Goal: Information Seeking & Learning: Understand process/instructions

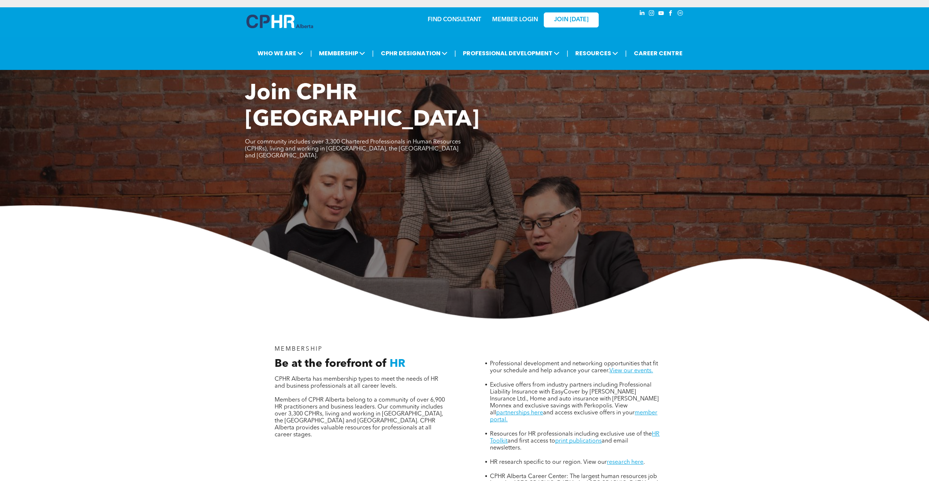
click at [532, 19] on link "MEMBER LOGIN" at bounding box center [515, 20] width 46 height 6
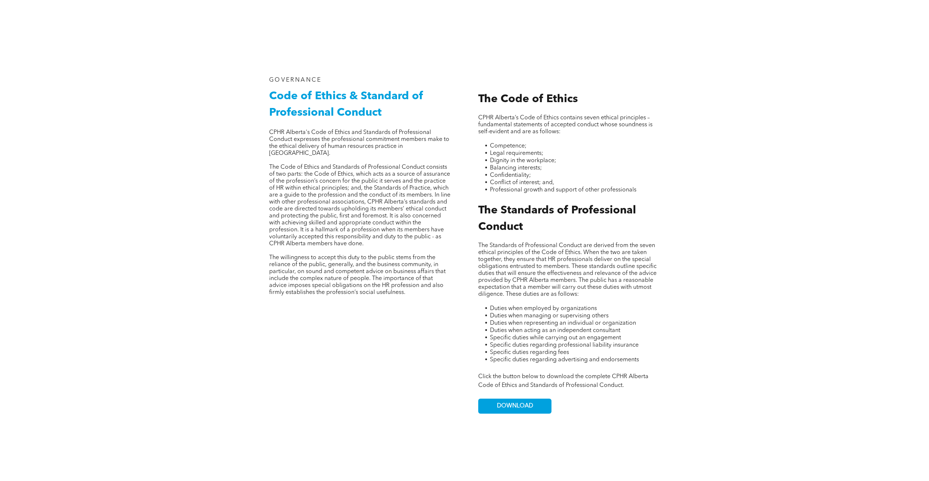
scroll to position [439, 0]
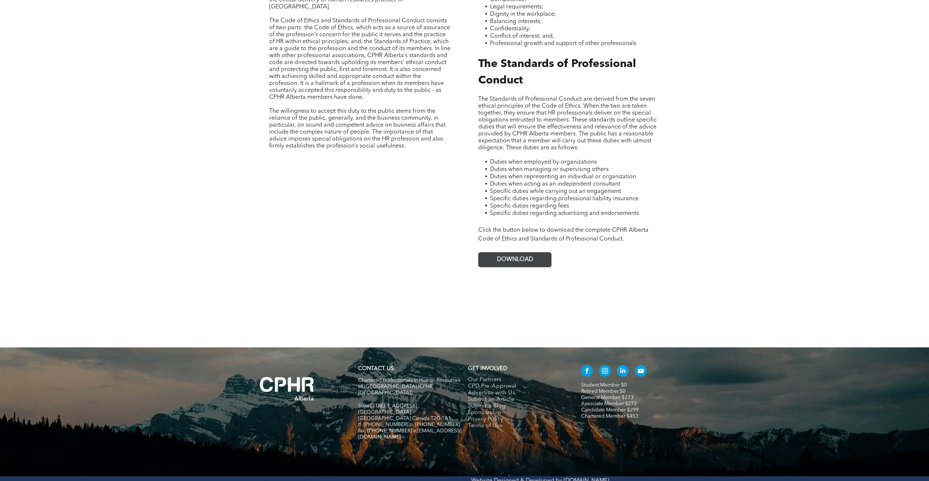
click at [507, 252] on link "DOWNLOAD" at bounding box center [514, 259] width 73 height 15
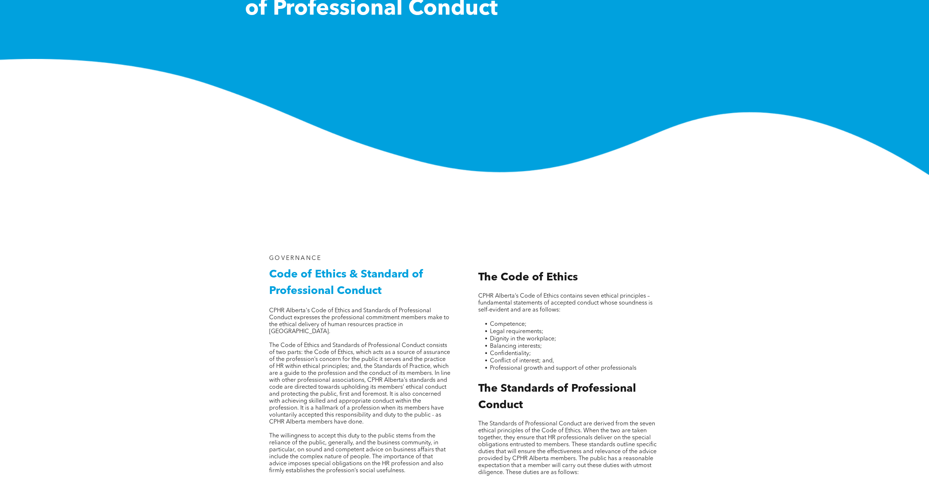
scroll to position [0, 0]
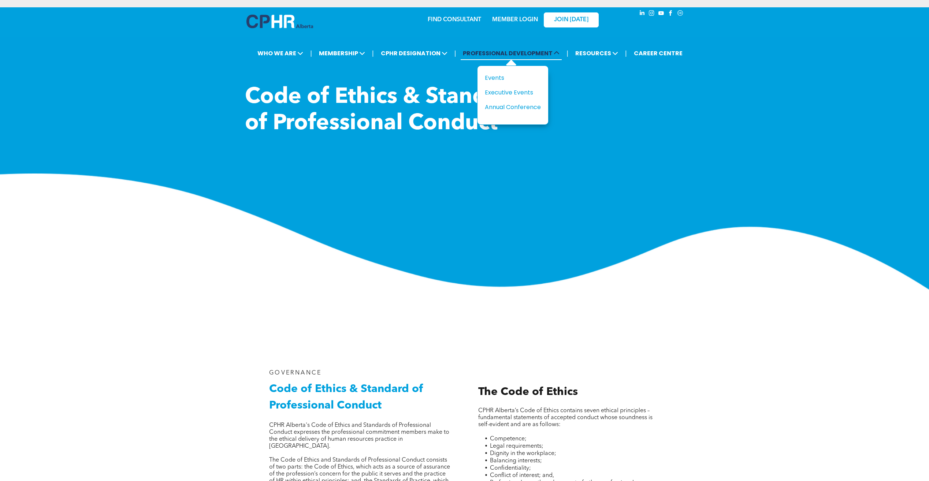
click at [496, 51] on span "PROFESSIONAL DEVELOPMENT" at bounding box center [511, 53] width 101 height 14
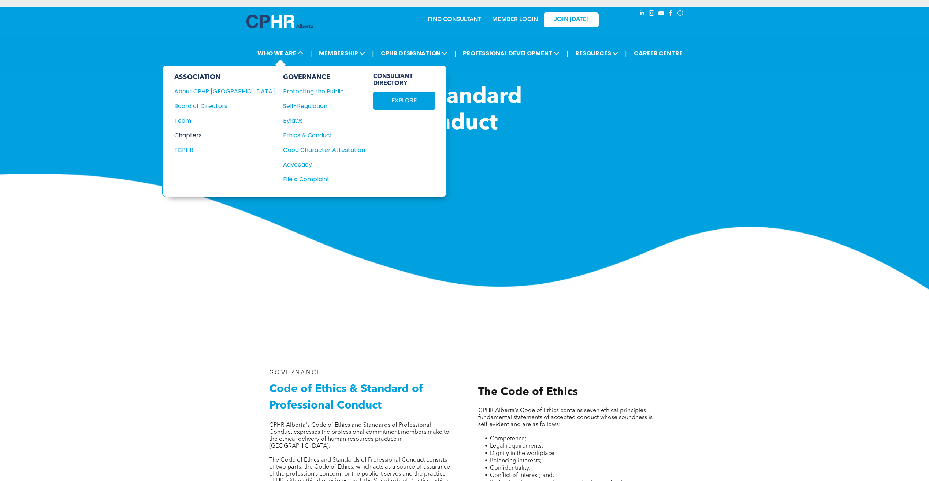
click at [192, 137] on div "Chapters" at bounding box center [219, 135] width 91 height 9
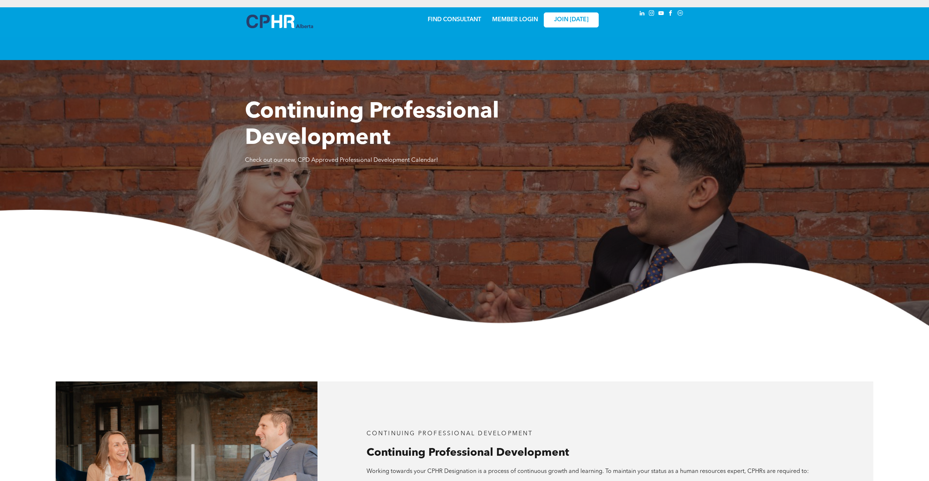
scroll to position [1506, 0]
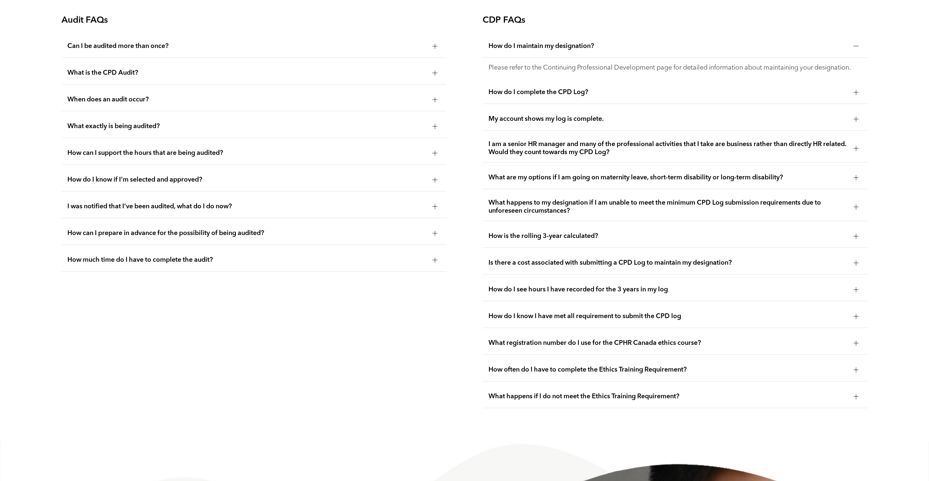
click at [538, 94] on span "How do I complete the CPD Log?" at bounding box center [667, 92] width 359 height 8
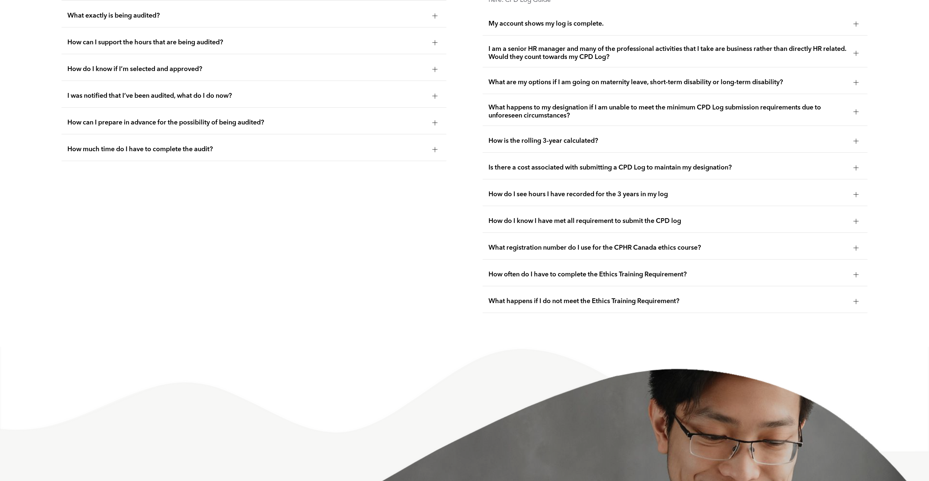
scroll to position [1616, 0]
click at [608, 138] on span "How is the rolling 3-year calculated?" at bounding box center [667, 142] width 359 height 8
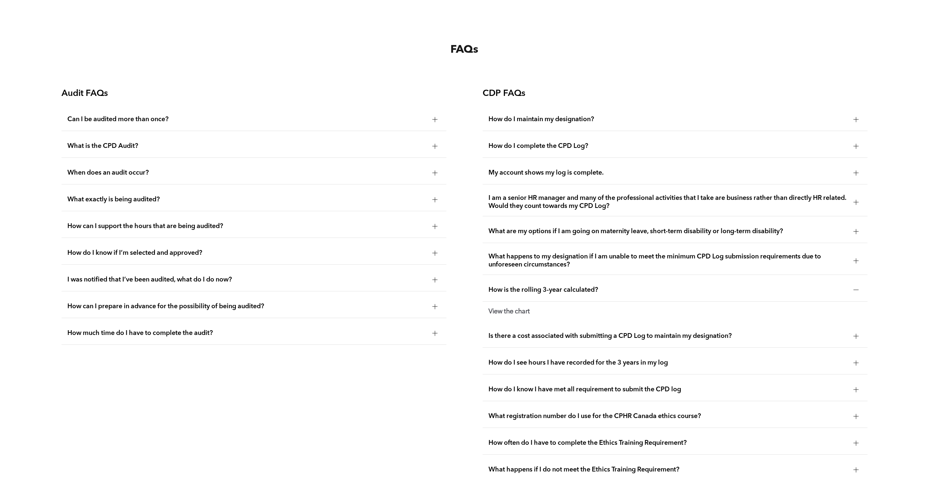
scroll to position [1469, 0]
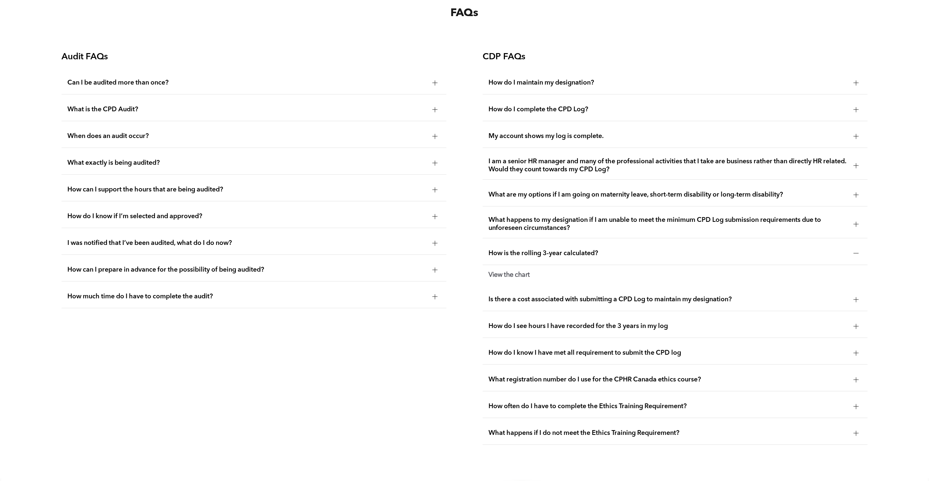
click at [543, 350] on span "How do I know I have met all requirement to submit the CPD log" at bounding box center [667, 353] width 359 height 8
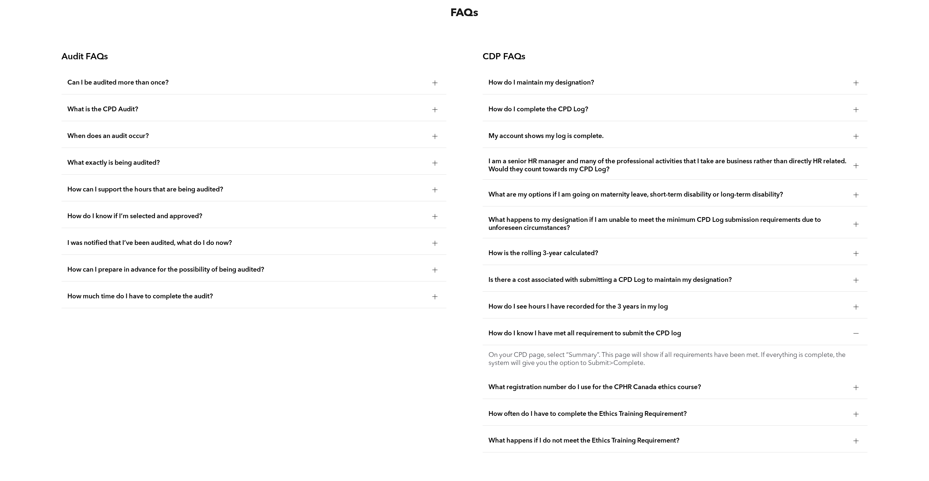
click at [542, 277] on span "Is there a cost associated with submitting a CPD Log to maintain my designation?" at bounding box center [667, 280] width 359 height 8
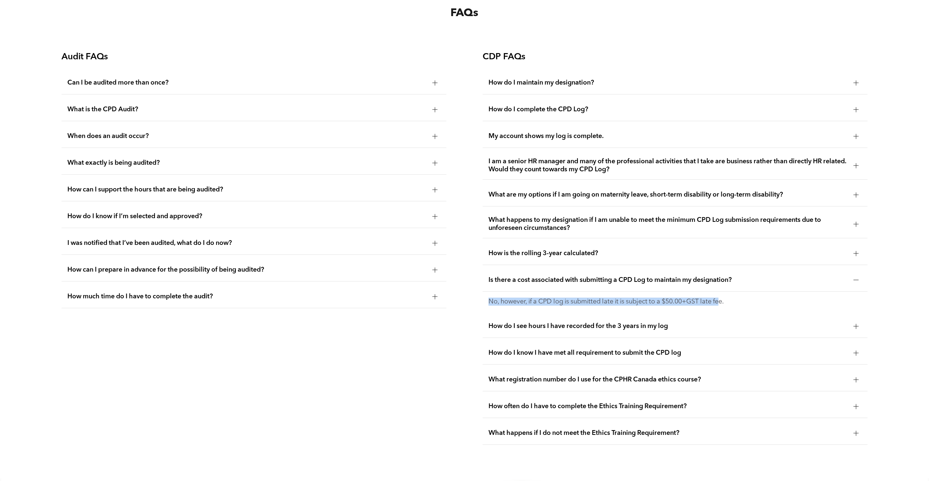
drag, startPoint x: 488, startPoint y: 302, endPoint x: 725, endPoint y: 299, distance: 236.9
click at [725, 299] on div "No, however, if a CPD log is submitted late it is subject to a $50.00+GST late …" at bounding box center [675, 302] width 385 height 20
click at [500, 110] on span "How do I complete the CPD Log?" at bounding box center [667, 109] width 359 height 8
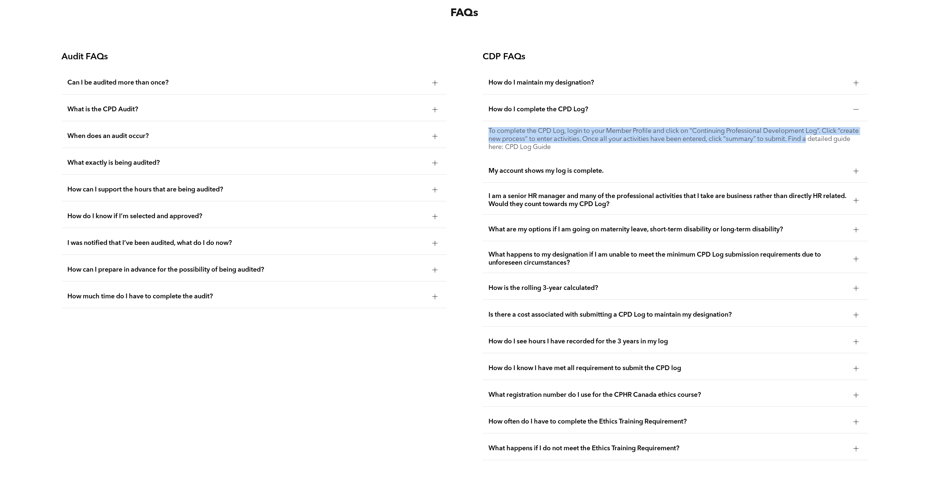
drag, startPoint x: 488, startPoint y: 129, endPoint x: 834, endPoint y: 139, distance: 346.1
click at [834, 139] on div "To complete the CPD Log, login to your Member Profile and click on “Continuing …" at bounding box center [675, 139] width 385 height 36
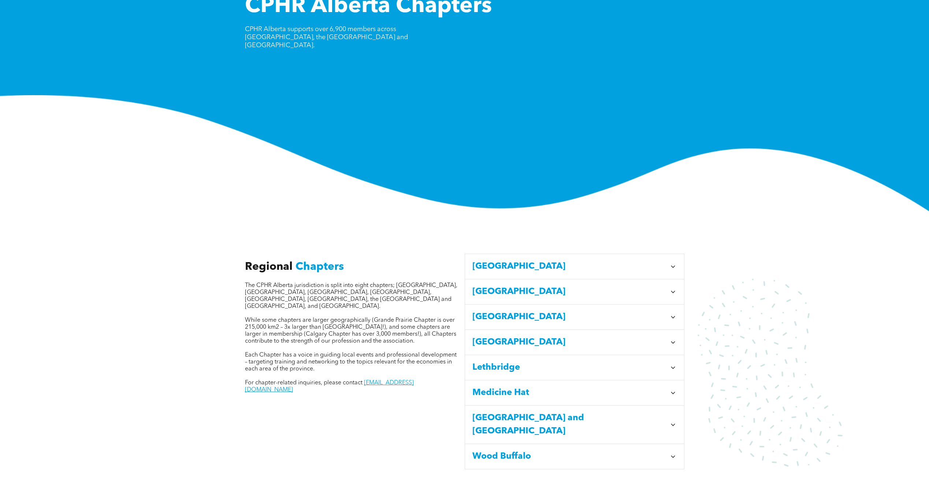
scroll to position [110, 0]
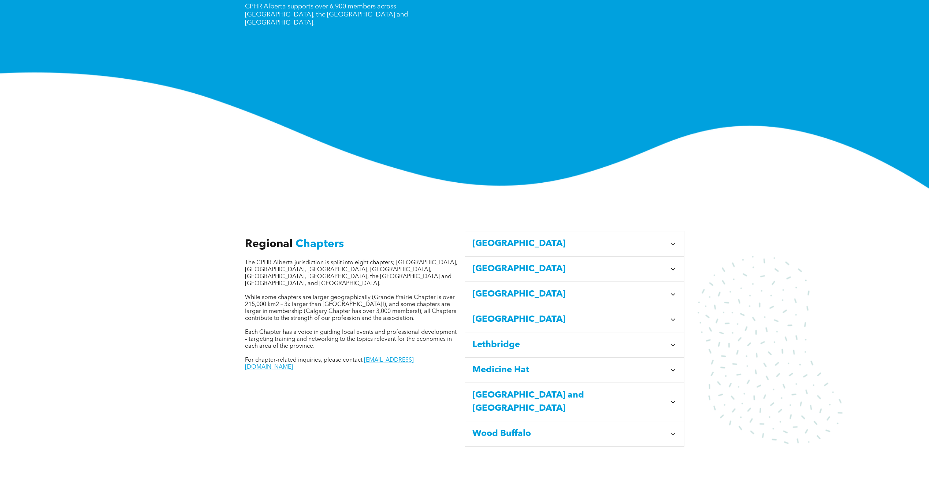
click at [525, 231] on div "[GEOGRAPHIC_DATA]" at bounding box center [574, 243] width 219 height 25
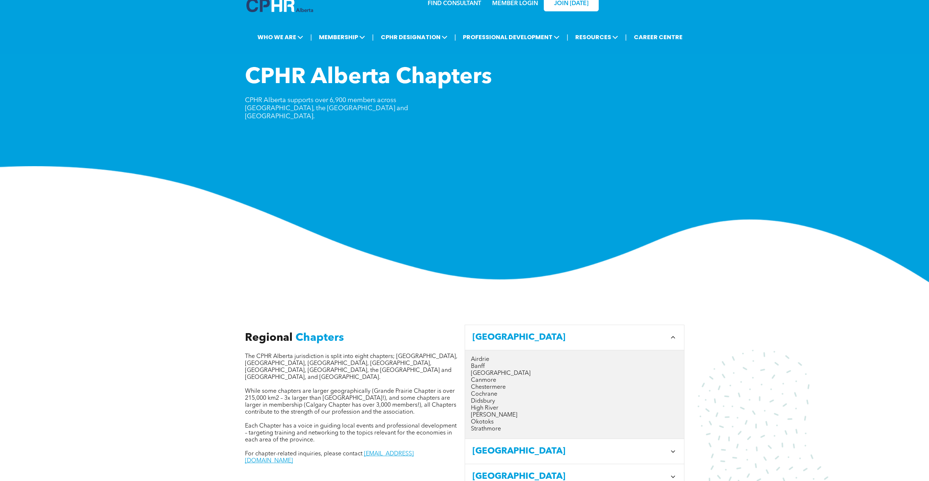
scroll to position [0, 0]
